Goal: Information Seeking & Learning: Find specific fact

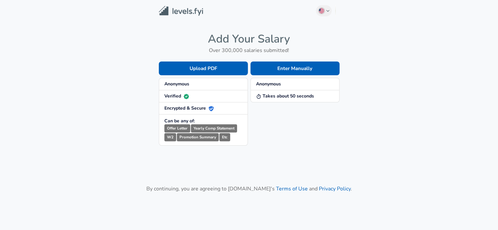
click at [257, 176] on main "English ([GEOGRAPHIC_DATA]) Change Add Your Salary Over 300,000 salaries submit…" at bounding box center [249, 116] width 498 height 232
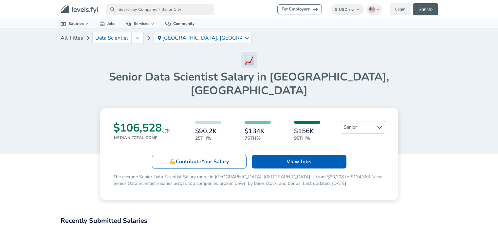
click at [353, 121] on span "Senior" at bounding box center [363, 127] width 44 height 12
click at [350, 126] on link "All Levels" at bounding box center [362, 126] width 33 height 8
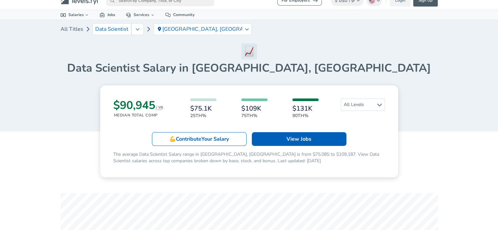
scroll to position [27, 0]
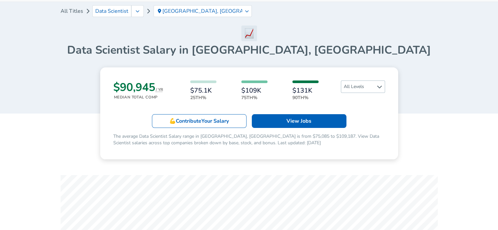
click at [354, 88] on span "All Levels" at bounding box center [363, 87] width 44 height 12
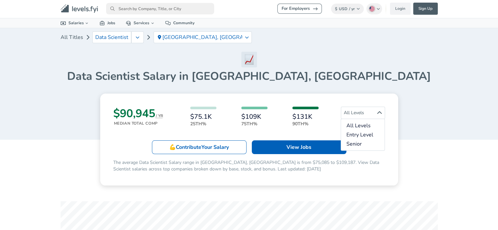
scroll to position [0, 0]
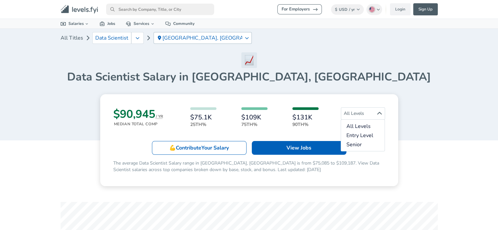
click at [220, 36] on p "[GEOGRAPHIC_DATA], [GEOGRAPHIC_DATA]" at bounding box center [202, 38] width 80 height 6
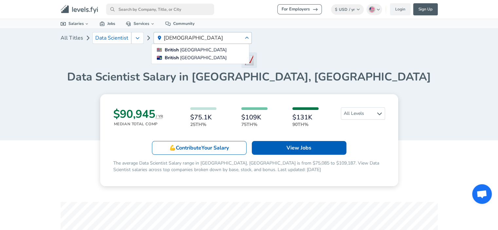
type input "[DEMOGRAPHIC_DATA]"
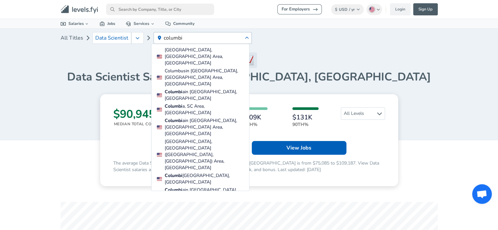
type input "columbia"
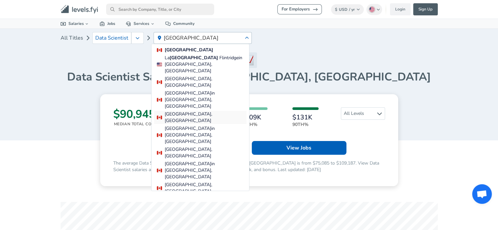
type input "[GEOGRAPHIC_DATA]"
click at [177, 111] on span "[GEOGRAPHIC_DATA], [GEOGRAPHIC_DATA]" at bounding box center [188, 117] width 47 height 13
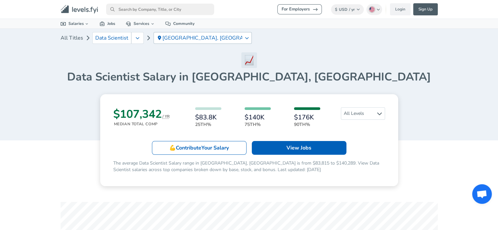
click at [198, 35] on p "[GEOGRAPHIC_DATA], [GEOGRAPHIC_DATA]" at bounding box center [202, 38] width 80 height 6
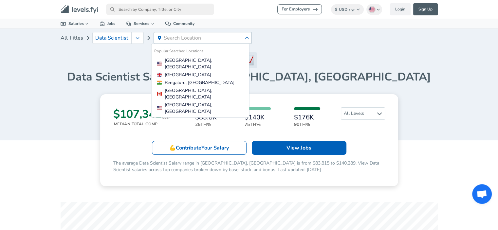
click at [346, 83] on h1 "Data Scientist Salary in [GEOGRAPHIC_DATA], [GEOGRAPHIC_DATA]" at bounding box center [249, 77] width 377 height 14
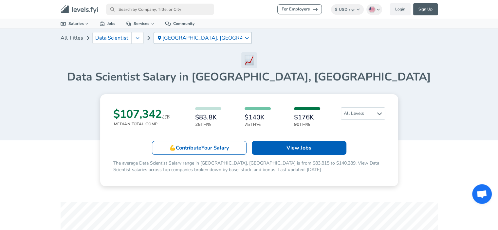
click at [200, 38] on p "[GEOGRAPHIC_DATA], [GEOGRAPHIC_DATA]" at bounding box center [202, 38] width 80 height 6
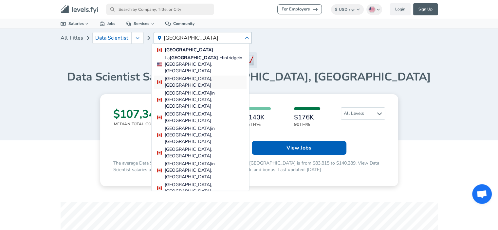
type input "[GEOGRAPHIC_DATA]"
click at [196, 76] on span "[GEOGRAPHIC_DATA], [GEOGRAPHIC_DATA]" at bounding box center [188, 82] width 47 height 13
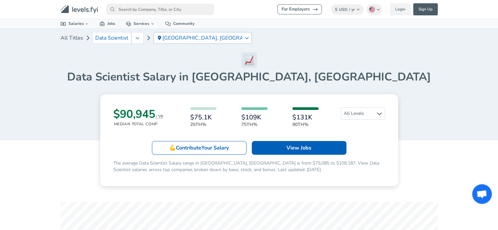
click at [183, 36] on p "[GEOGRAPHIC_DATA], [GEOGRAPHIC_DATA]" at bounding box center [202, 38] width 80 height 6
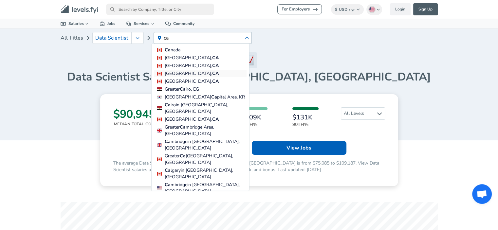
type input "ca"
click at [185, 74] on span "[GEOGRAPHIC_DATA]," at bounding box center [188, 73] width 47 height 6
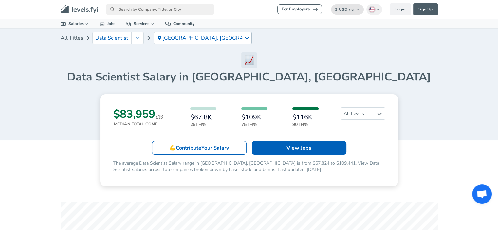
click at [338, 9] on button "$ USD / yr Change" at bounding box center [347, 9] width 33 height 10
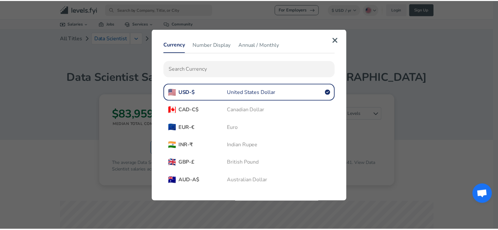
scroll to position [24, 0]
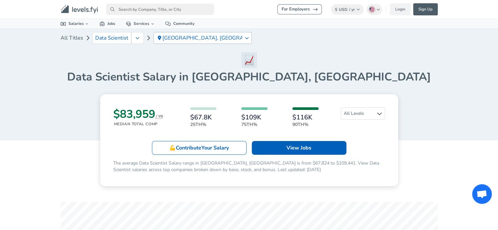
click at [204, 34] on div "[GEOGRAPHIC_DATA], [GEOGRAPHIC_DATA]" at bounding box center [203, 38] width 98 height 12
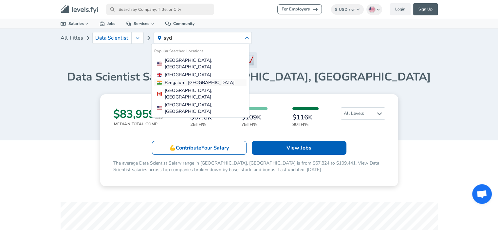
type input "syd"
click at [188, 80] on div "Bengaluru, [GEOGRAPHIC_DATA]" at bounding box center [202, 83] width 90 height 7
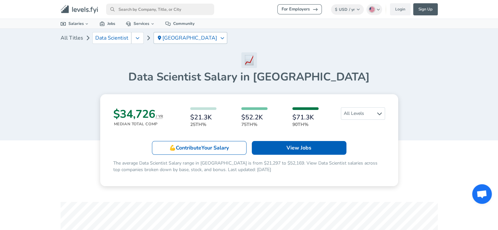
click at [173, 39] on div "[GEOGRAPHIC_DATA]" at bounding box center [191, 38] width 74 height 12
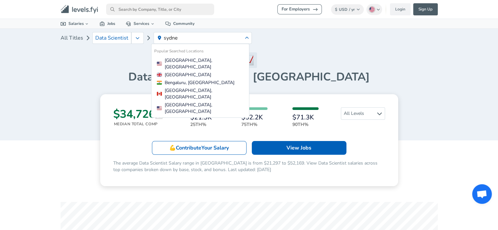
type input "[GEOGRAPHIC_DATA]"
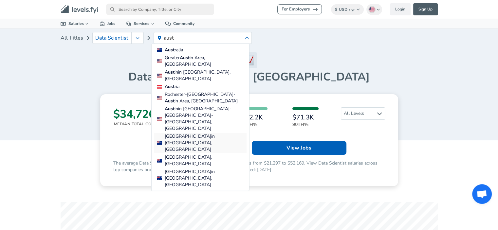
type input "aust"
click at [190, 133] on span "[GEOGRAPHIC_DATA] in [GEOGRAPHIC_DATA], [GEOGRAPHIC_DATA]" at bounding box center [206, 143] width 82 height 20
